Goal: Book appointment/travel/reservation

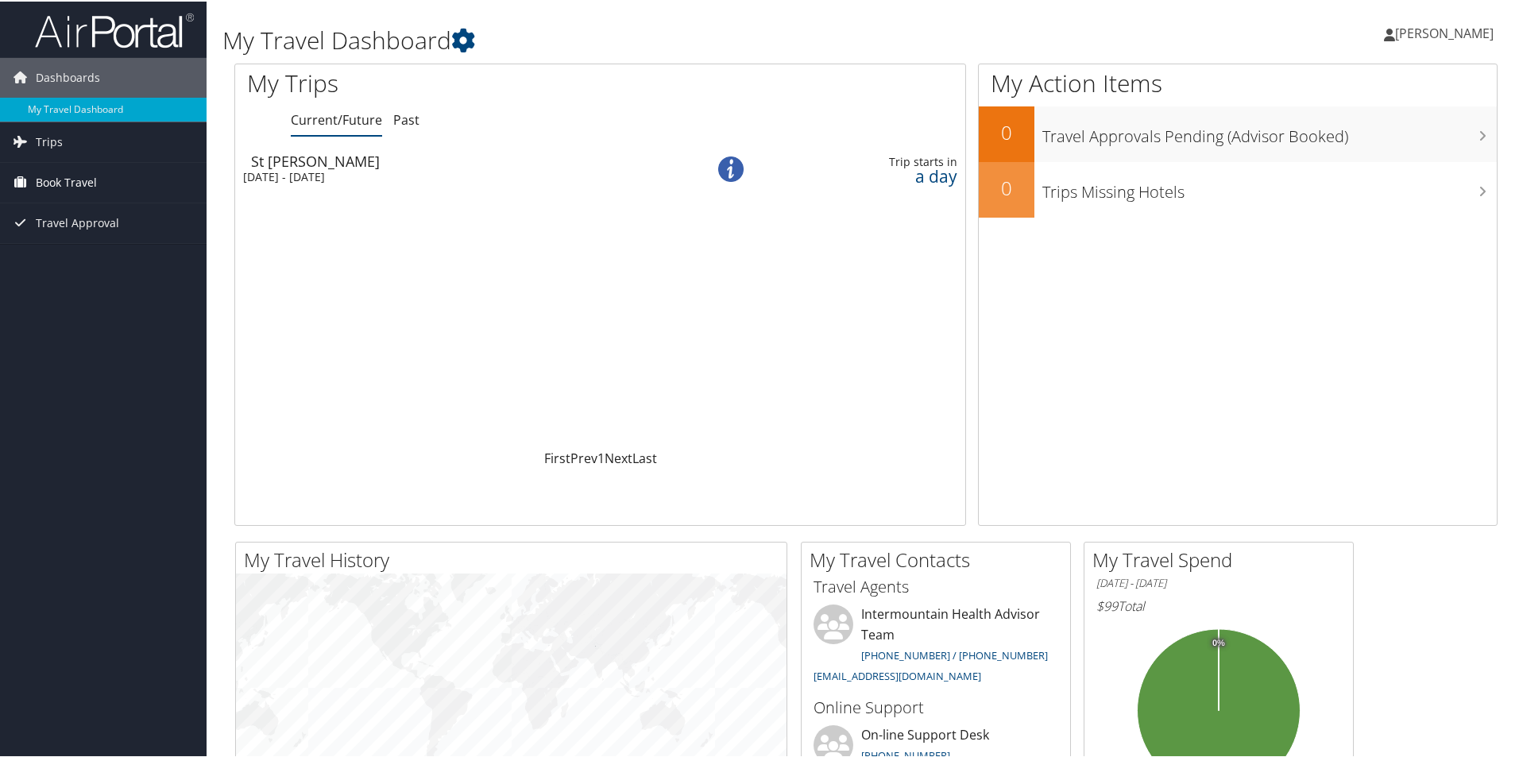
click at [59, 180] on span "Book Travel" at bounding box center [66, 181] width 61 height 40
click at [77, 257] on link "Book/Manage Online Trips" at bounding box center [103, 261] width 207 height 24
click at [49, 141] on span "Trips" at bounding box center [49, 141] width 27 height 40
click at [83, 168] on link "Current/Future Trips" at bounding box center [103, 173] width 207 height 24
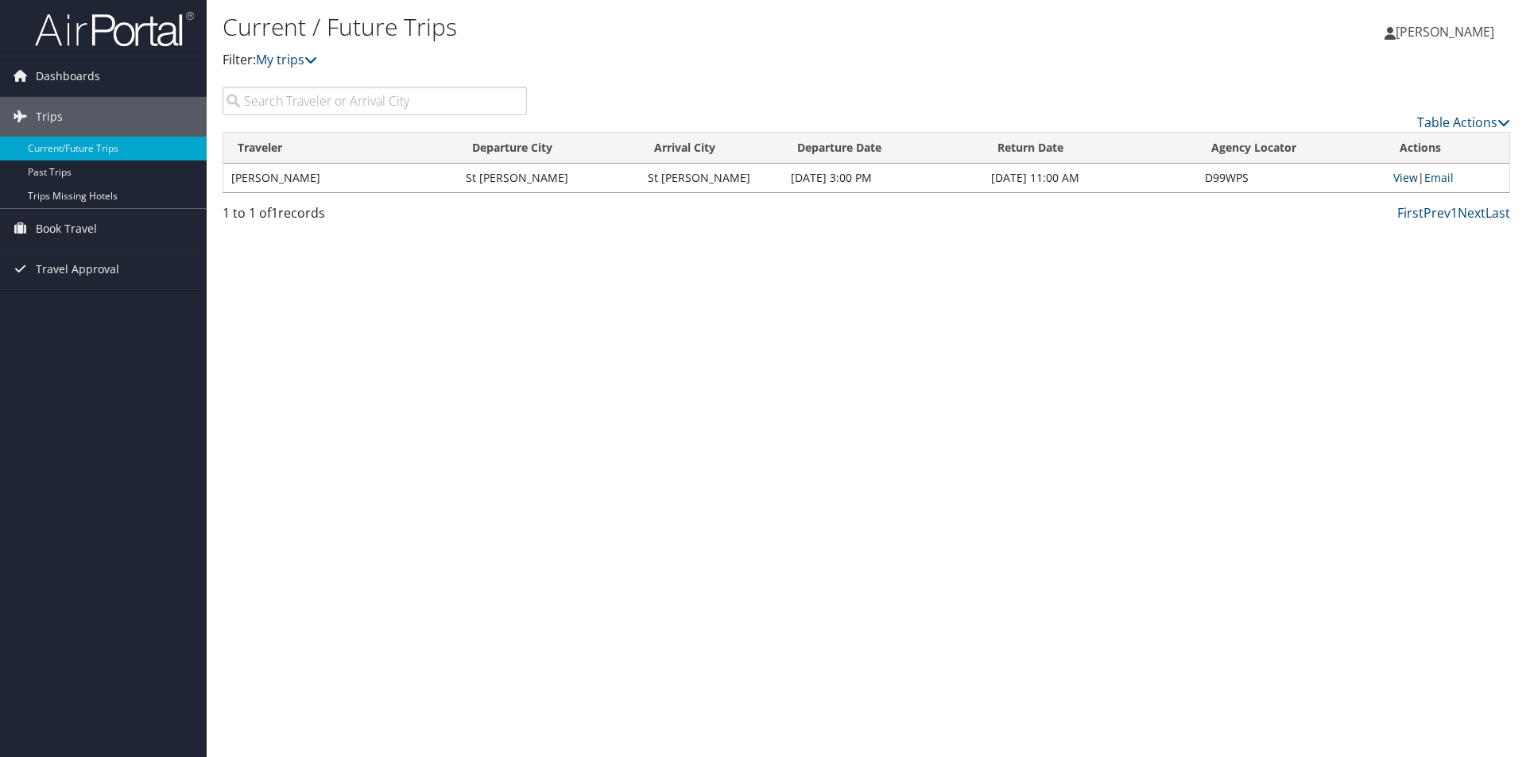
click at [1406, 180] on link "View" at bounding box center [1405, 177] width 25 height 15
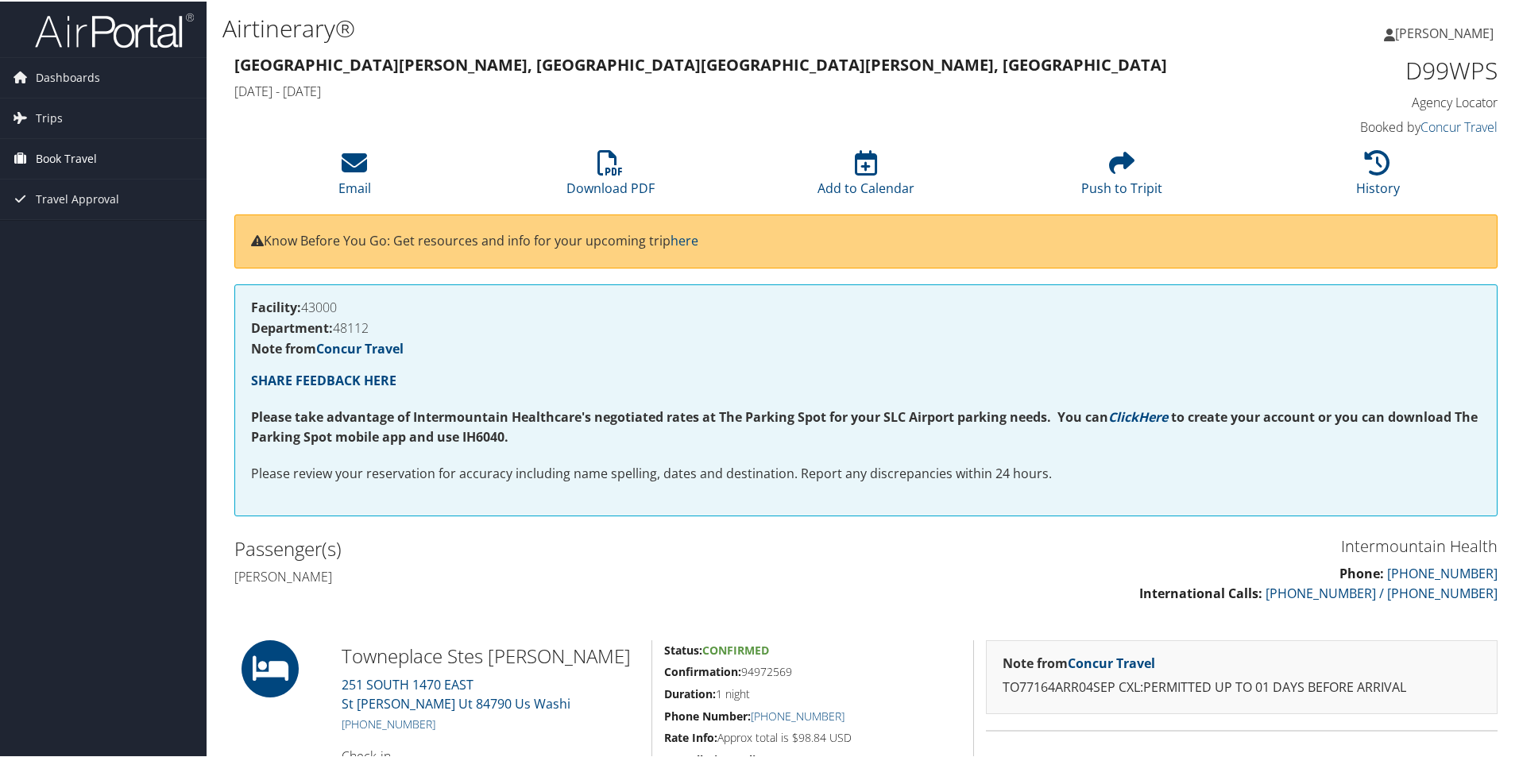
click at [67, 155] on span "Book Travel" at bounding box center [66, 157] width 61 height 40
click at [83, 233] on link "Book/Manage Online Trips" at bounding box center [103, 237] width 207 height 24
